Goal: Information Seeking & Learning: Check status

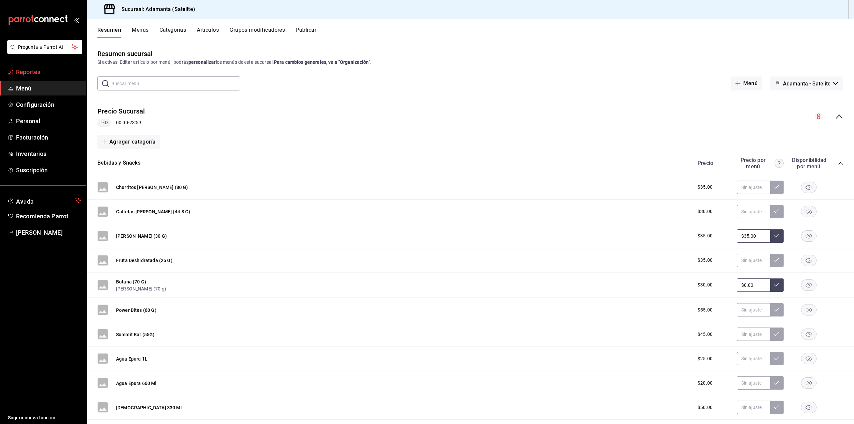
click at [42, 68] on span "Reportes" at bounding box center [48, 71] width 65 height 9
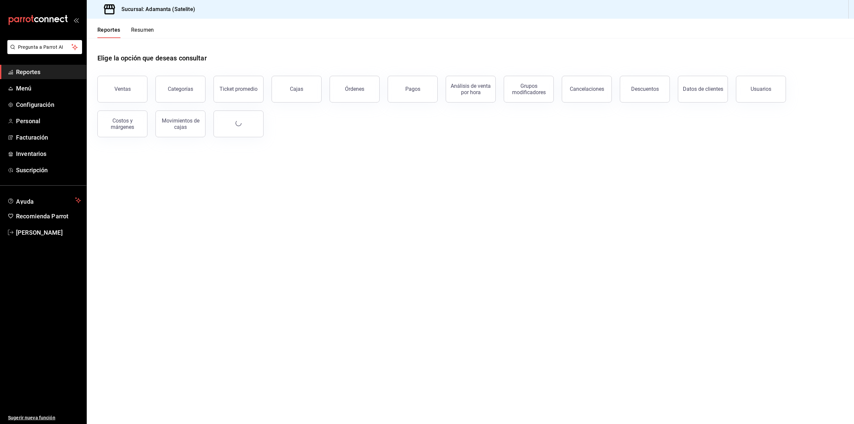
click at [141, 32] on button "Resumen" at bounding box center [142, 32] width 23 height 11
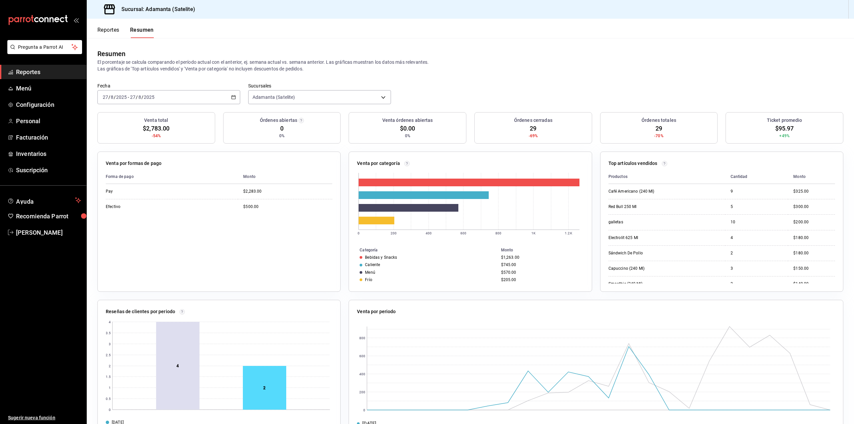
drag, startPoint x: 255, startPoint y: 203, endPoint x: 173, endPoint y: 65, distance: 160.8
click at [247, 191] on tbody "Pay $2,283.00 Efectivo $500.00" at bounding box center [219, 199] width 227 height 30
drag, startPoint x: 147, startPoint y: 130, endPoint x: 182, endPoint y: 129, distance: 35.0
click at [182, 130] on div "Venta total $2,883.00 -52%" at bounding box center [156, 127] width 118 height 31
click at [275, 201] on td "$600.00" at bounding box center [285, 206] width 94 height 15
